Goal: Navigation & Orientation: Find specific page/section

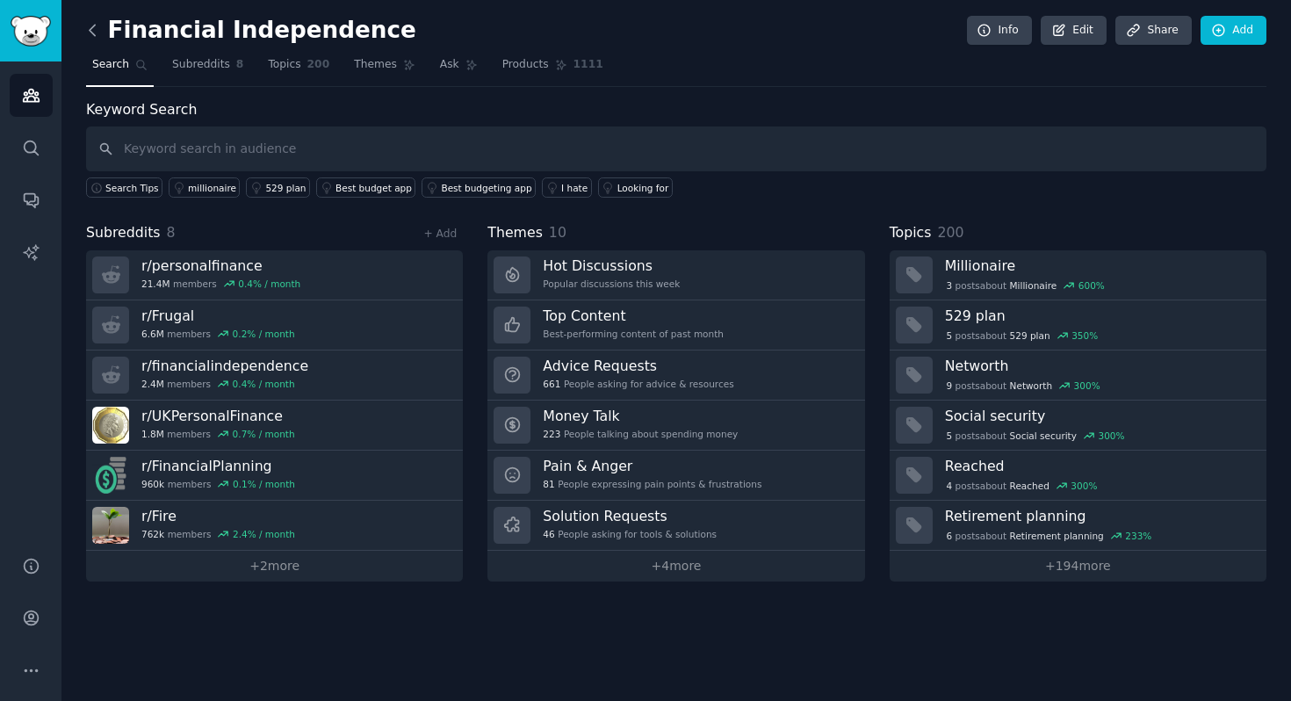
click at [88, 29] on icon at bounding box center [92, 30] width 18 height 18
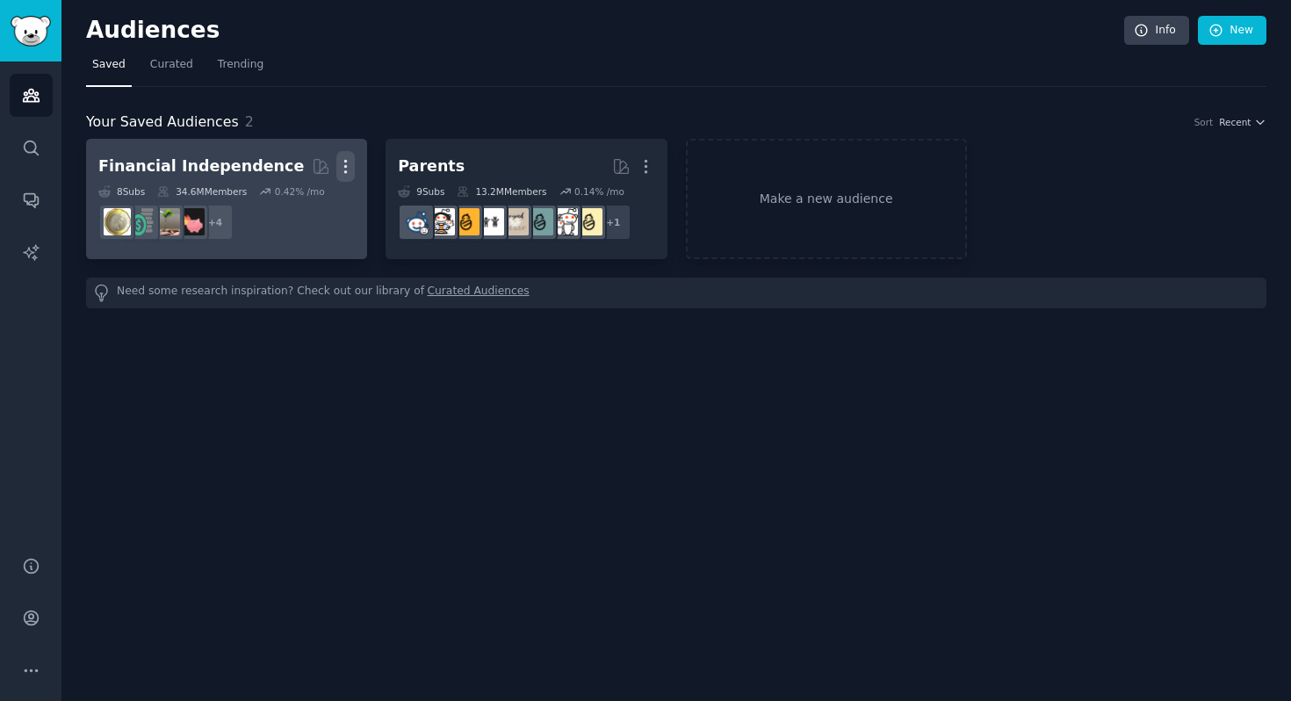
click at [349, 162] on icon "button" at bounding box center [345, 166] width 18 height 18
click at [305, 213] on div "Delete" at bounding box center [285, 203] width 83 height 37
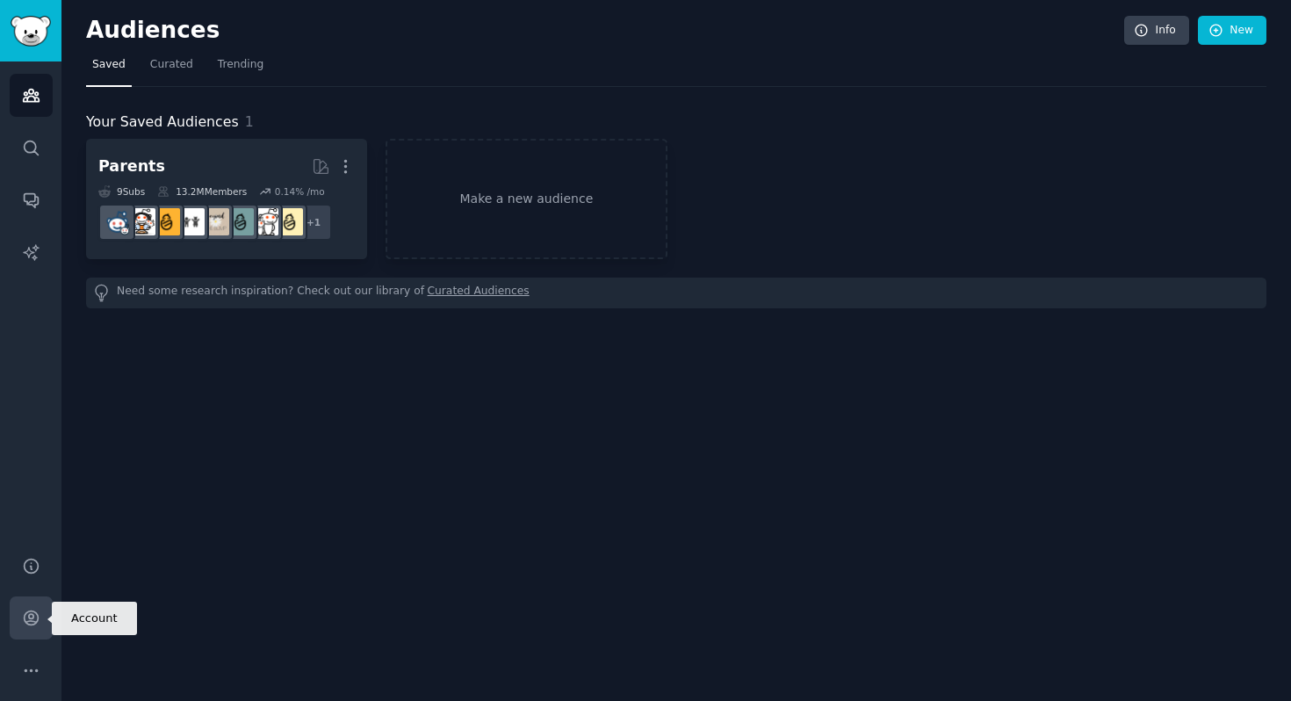
click at [25, 628] on link "Account" at bounding box center [31, 618] width 43 height 43
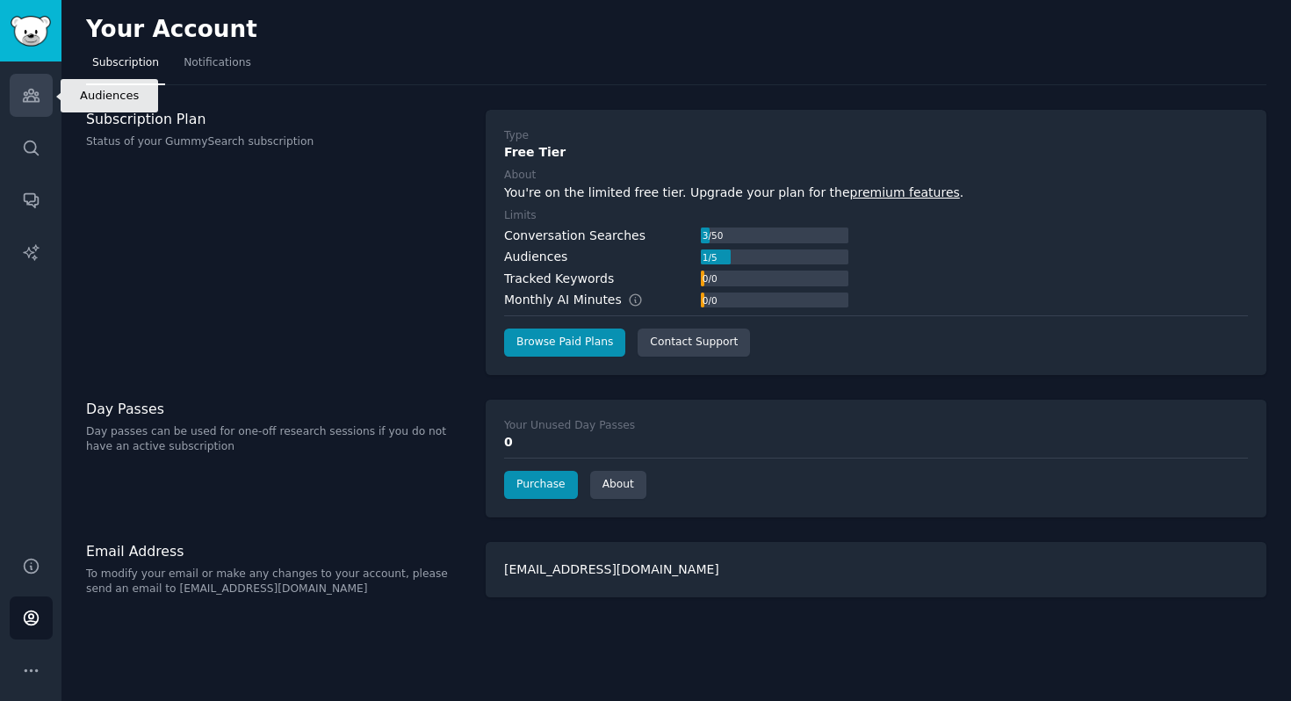
click at [33, 105] on link "Audiences" at bounding box center [31, 95] width 43 height 43
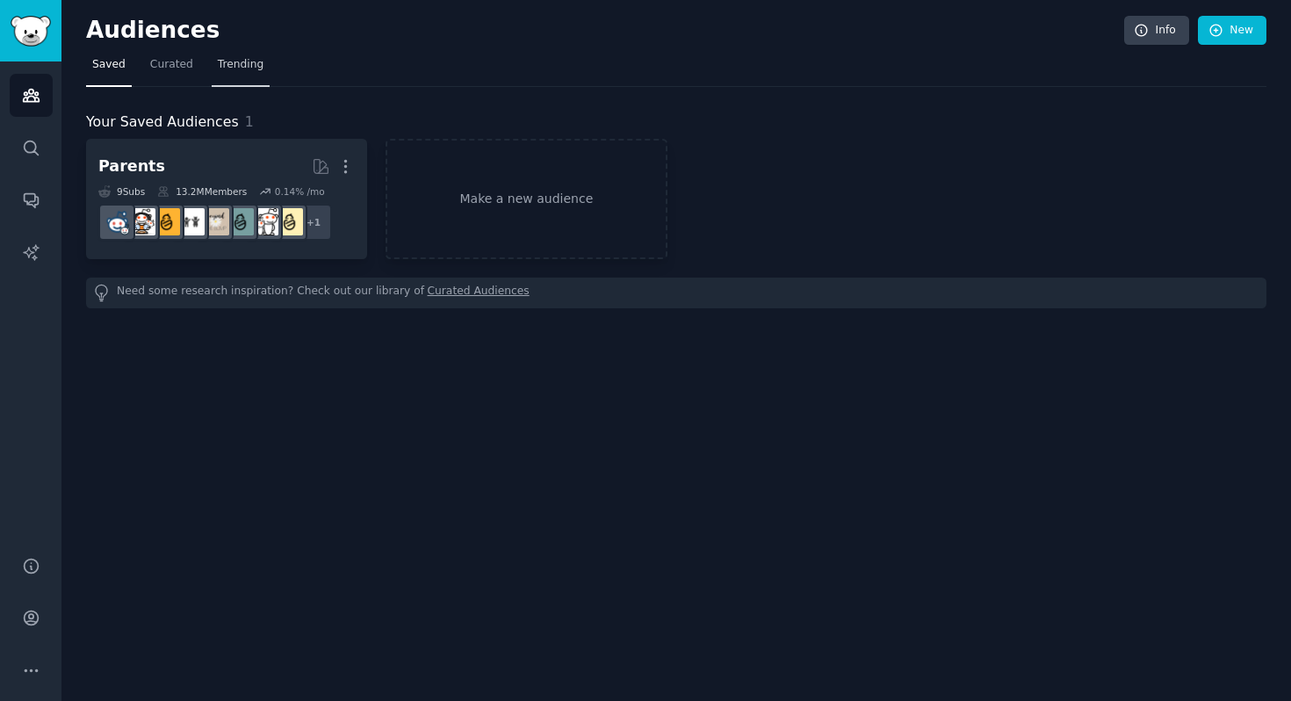
click at [233, 70] on span "Trending" at bounding box center [241, 65] width 46 height 16
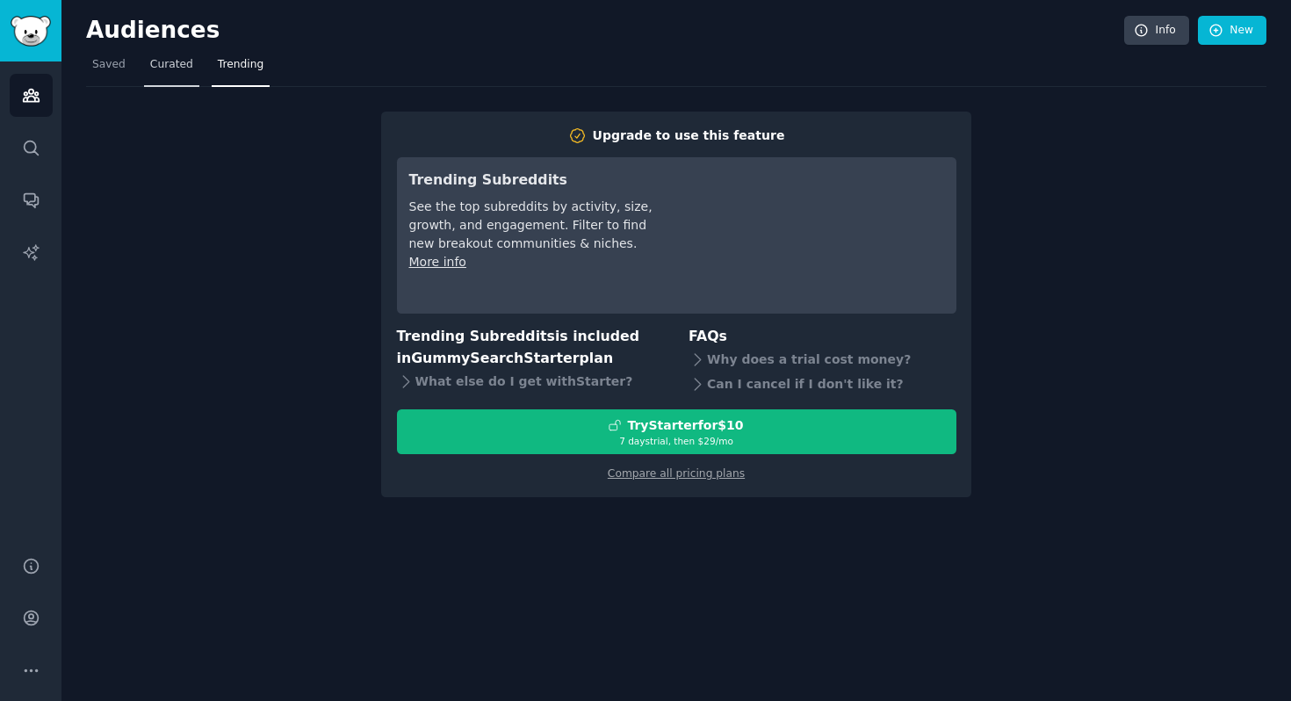
click at [175, 61] on span "Curated" at bounding box center [171, 65] width 43 height 16
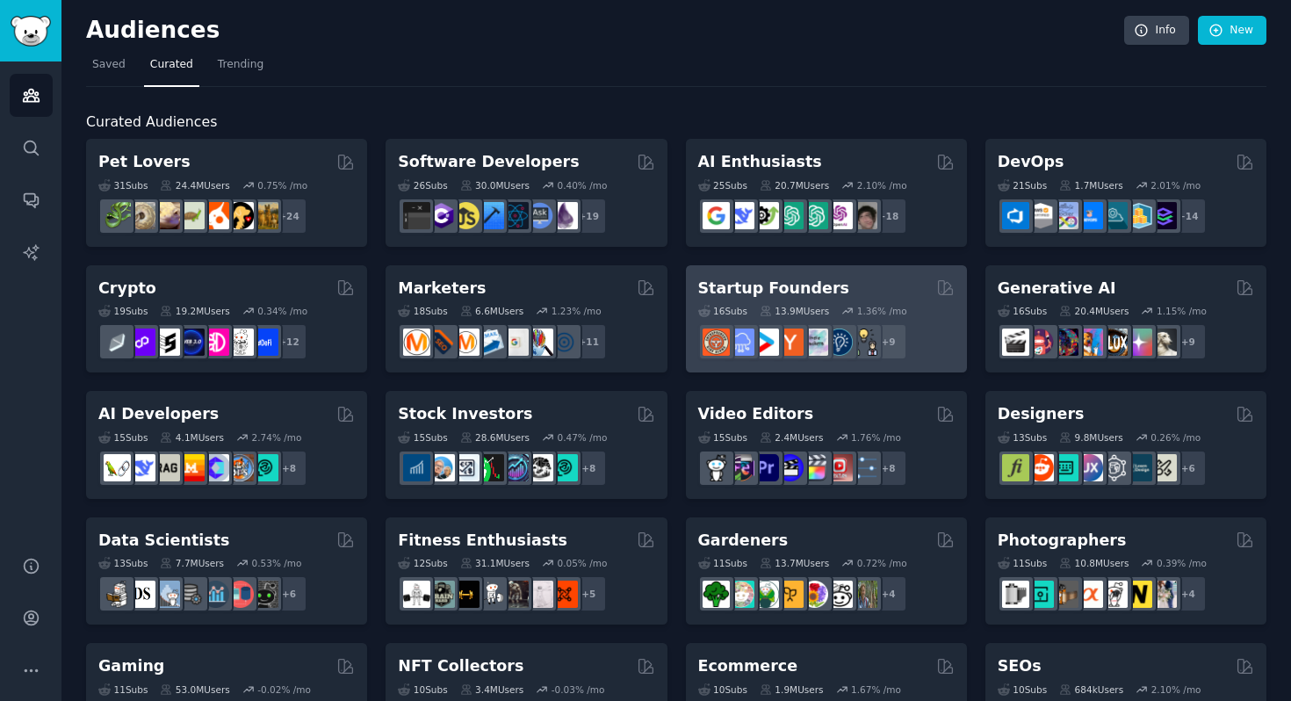
click at [704, 292] on h2 "Startup Founders" at bounding box center [773, 289] width 151 height 22
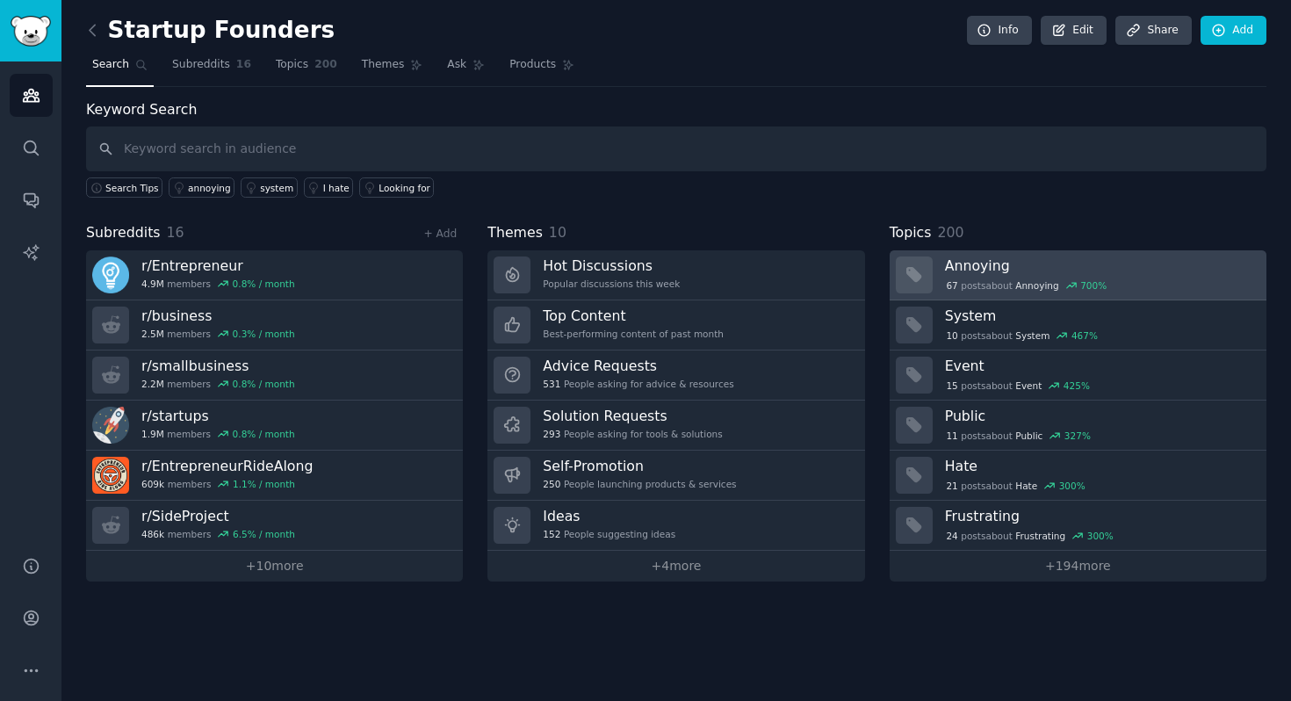
click at [909, 268] on icon at bounding box center [914, 274] width 15 height 15
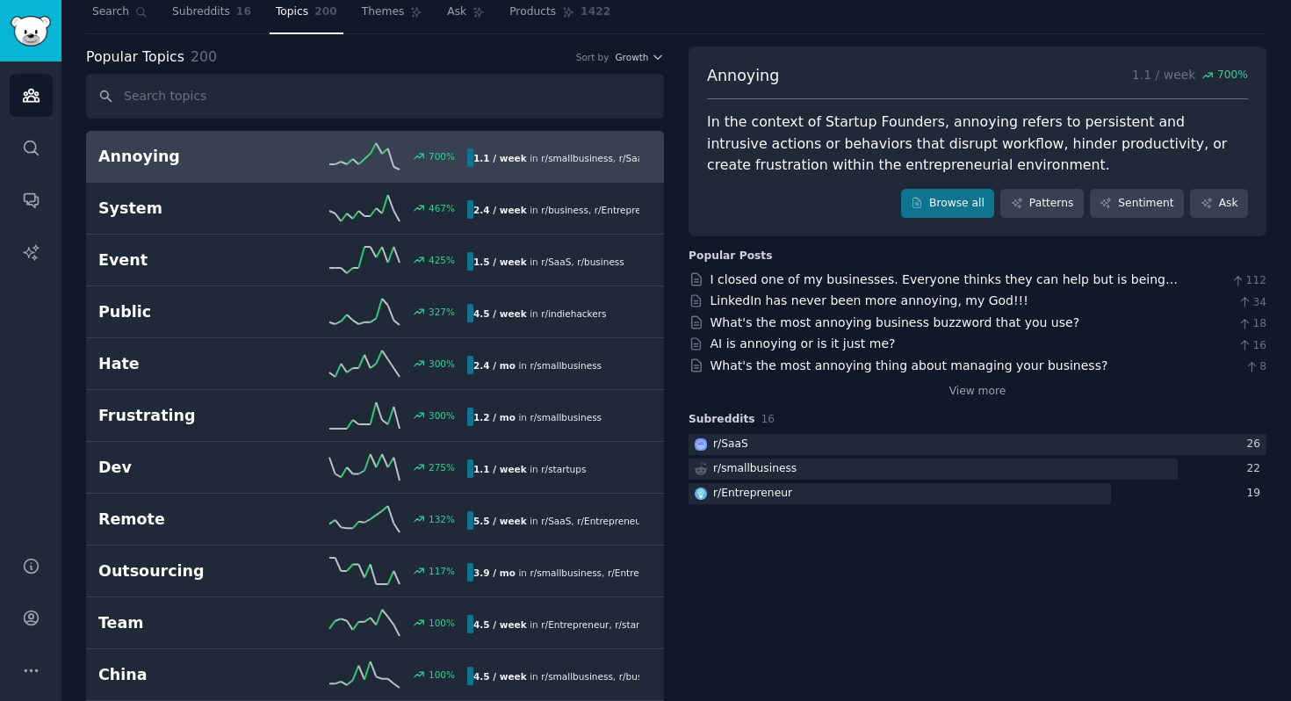
scroll to position [54, 0]
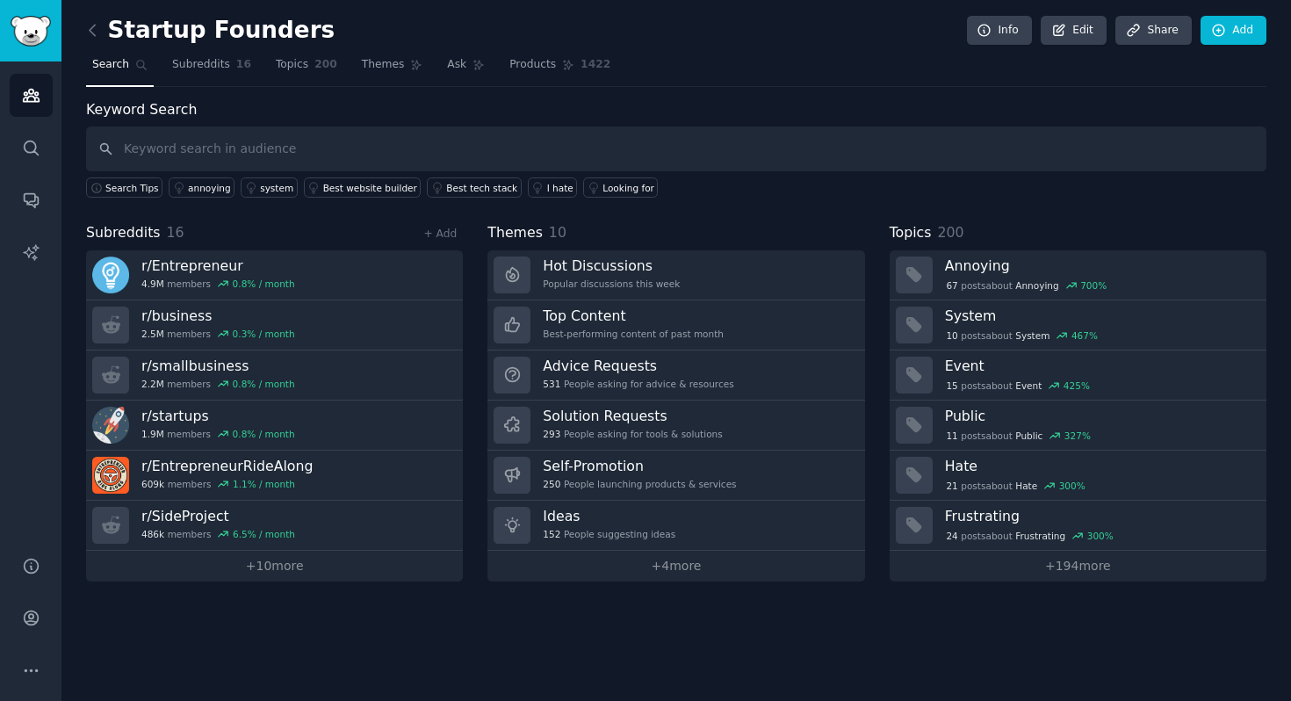
drag, startPoint x: 582, startPoint y: 324, endPoint x: 574, endPoint y: 220, distance: 104.9
